Goal: Task Accomplishment & Management: Manage account settings

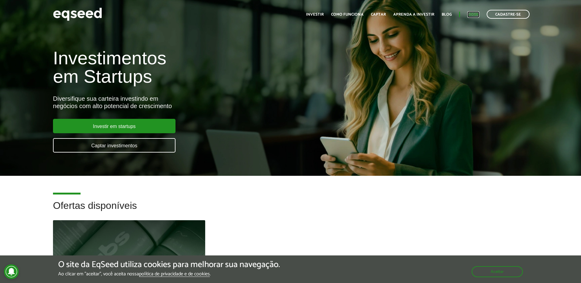
click at [473, 13] on link "Login" at bounding box center [473, 15] width 12 height 4
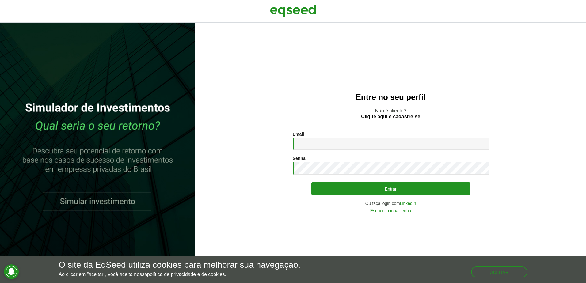
click at [487, 188] on div at bounding box center [433, 210] width 126 height 70
type input "**********"
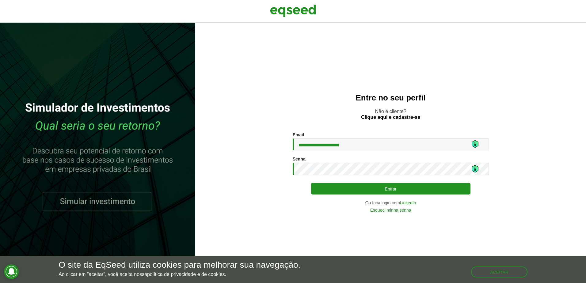
drag, startPoint x: 364, startPoint y: 185, endPoint x: 263, endPoint y: 111, distance: 124.4
click at [358, 182] on div "**********" at bounding box center [391, 172] width 196 height 80
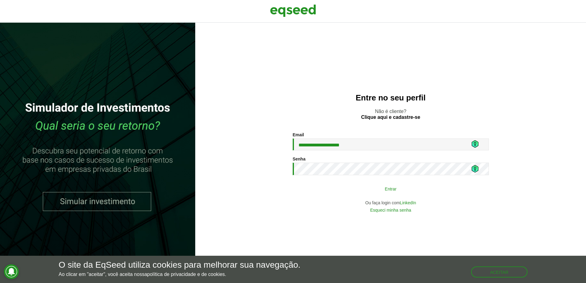
click at [399, 191] on button "Entrar" at bounding box center [390, 189] width 159 height 12
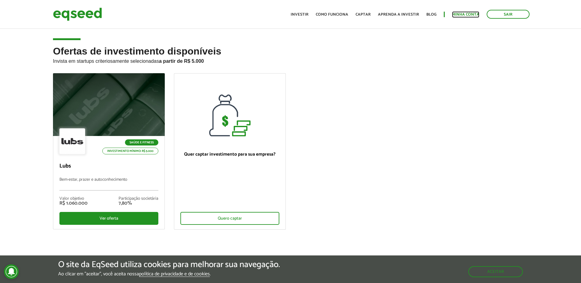
click at [462, 13] on link "Minha conta" at bounding box center [465, 15] width 27 height 4
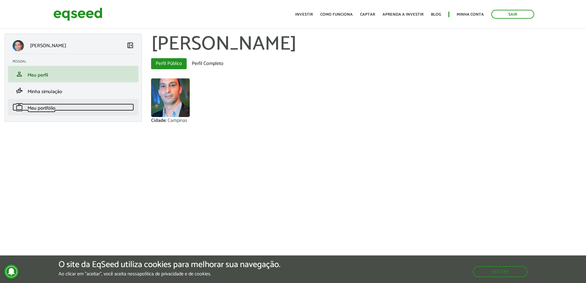
click at [49, 108] on span "Meu portfólio" at bounding box center [42, 108] width 28 height 8
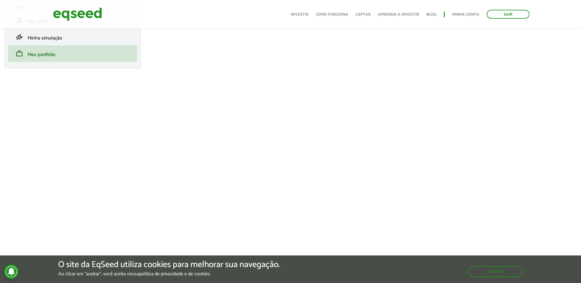
scroll to position [61, 0]
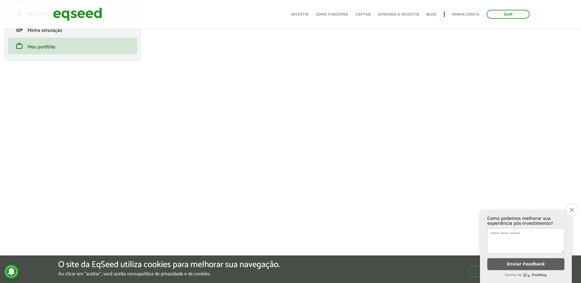
click at [574, 209] on button "Close survey" at bounding box center [571, 209] width 13 height 13
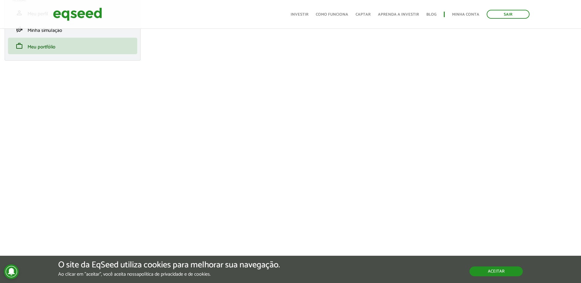
click at [504, 274] on button "Aceitar" at bounding box center [496, 271] width 53 height 10
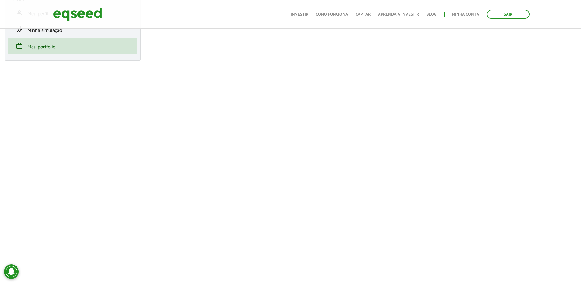
drag, startPoint x: 506, startPoint y: 11, endPoint x: 439, endPoint y: 9, distance: 67.7
click at [506, 11] on link "Sair" at bounding box center [508, 14] width 43 height 9
